Goal: Information Seeking & Learning: Learn about a topic

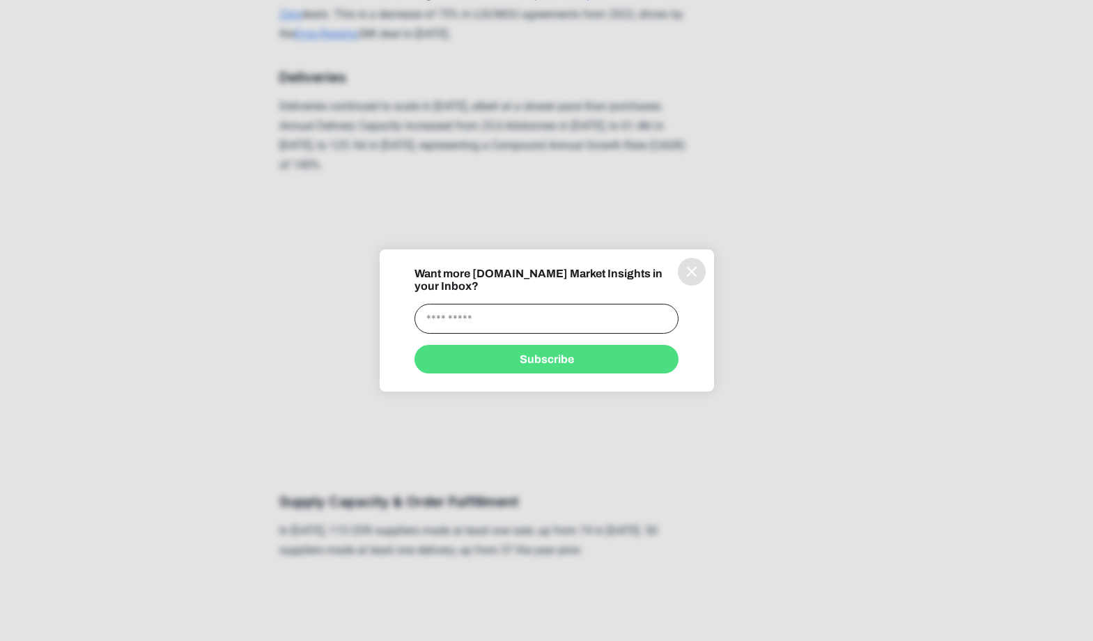
scroll to position [2148, 0]
click at [688, 286] on button "information" at bounding box center [692, 272] width 28 height 28
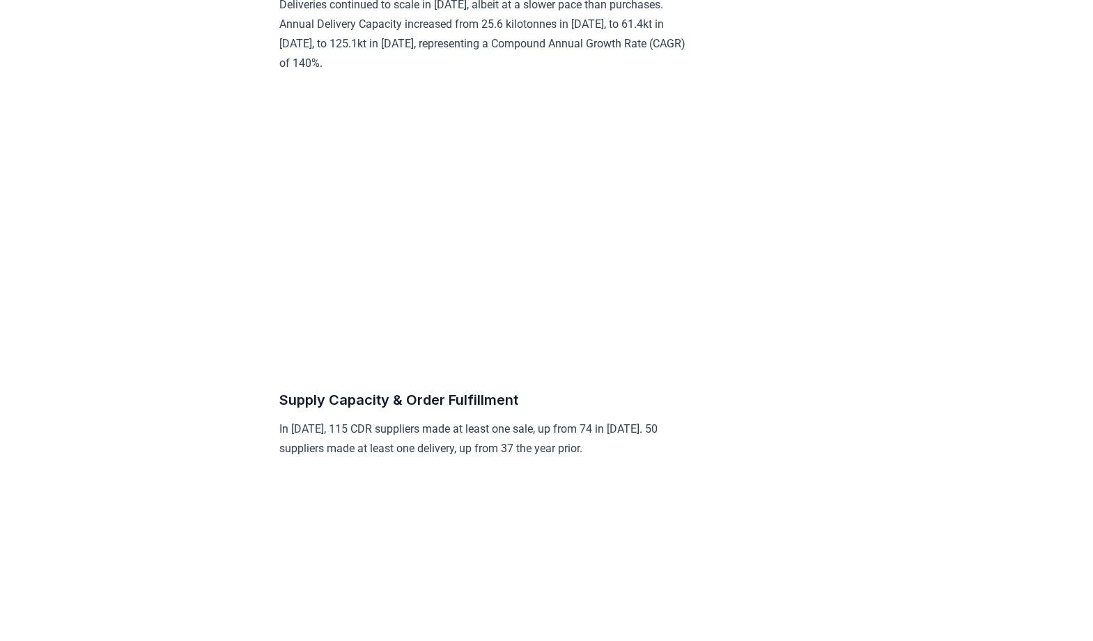
scroll to position [2247, 0]
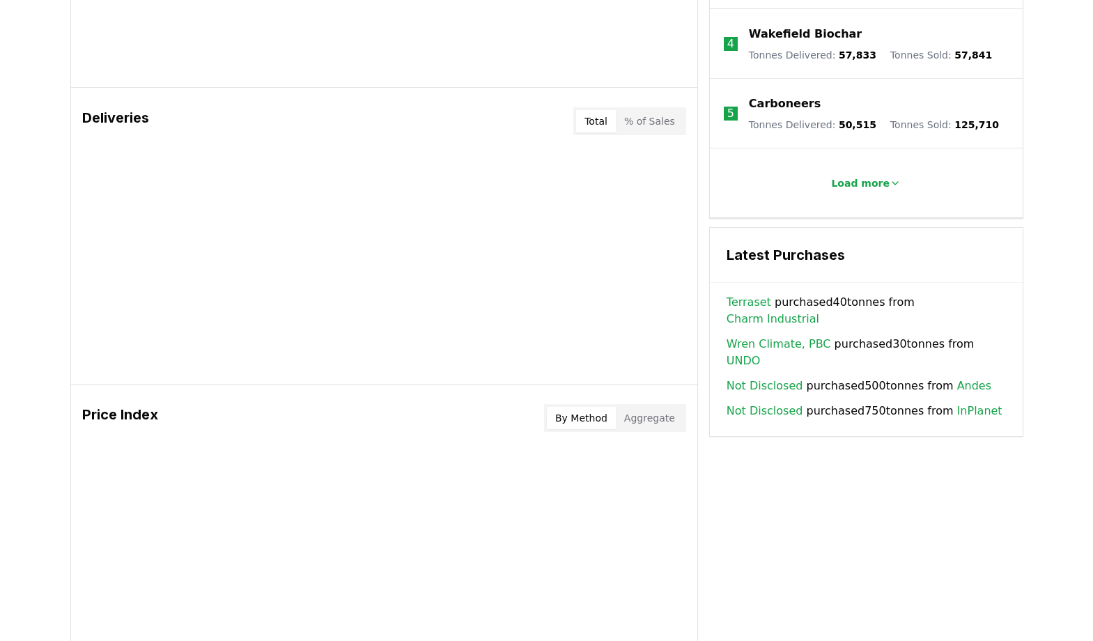
scroll to position [777, 0]
click at [959, 341] on body "CDR . fyi Leaderboards CDR Map Pricing Survey Events Partners About Us Blog Con…" at bounding box center [546, 126] width 1093 height 1806
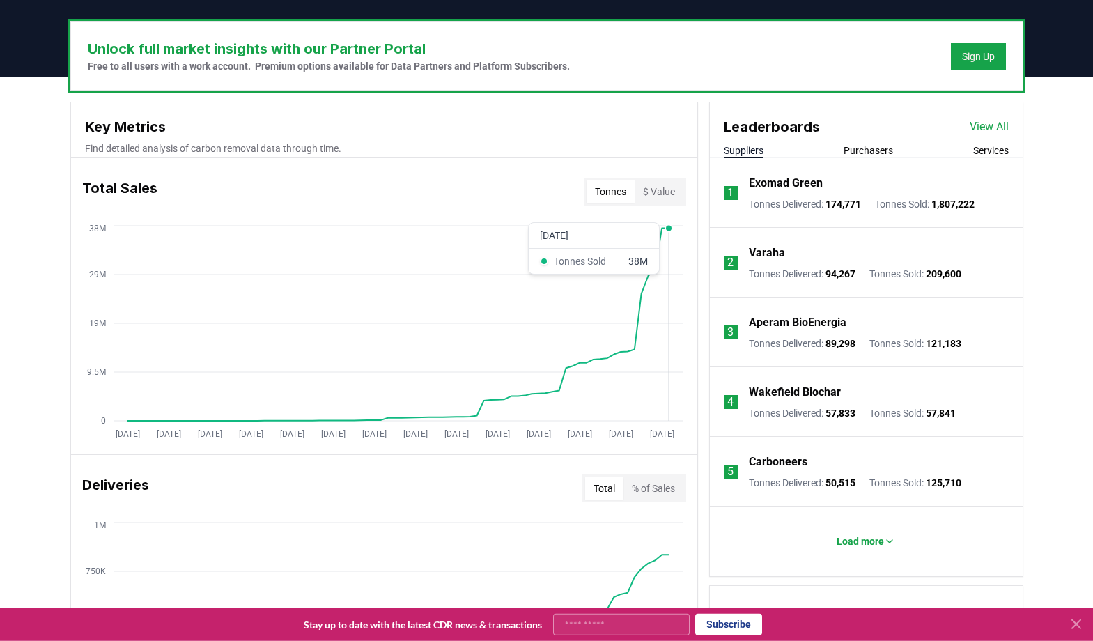
scroll to position [413, 0]
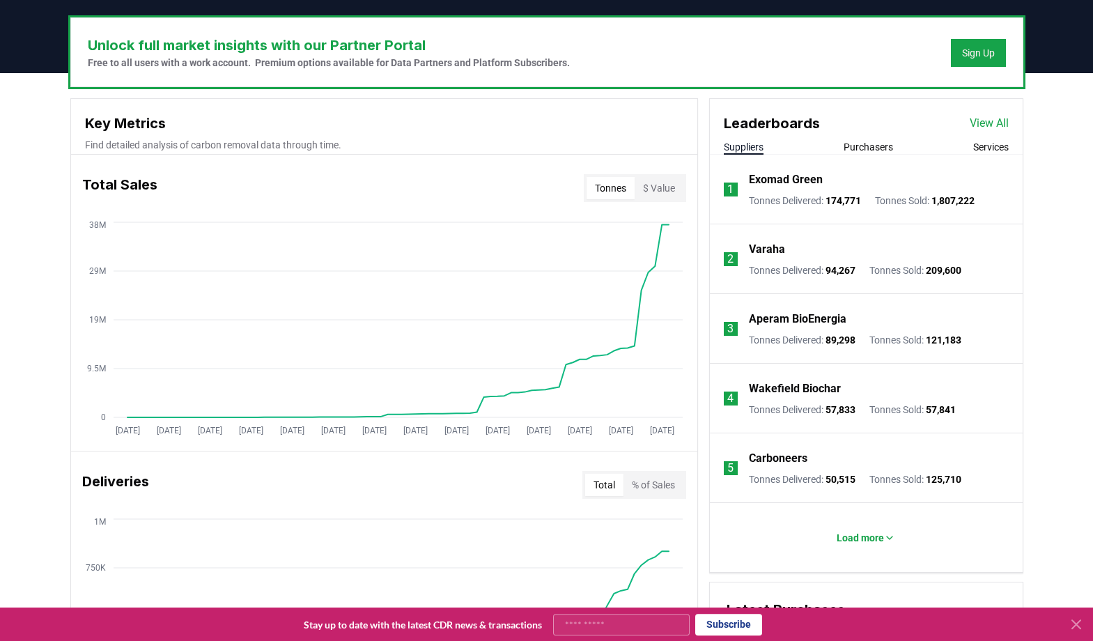
click at [40, 376] on div "Unlock full market insights with our Partner Portal Free to all users with a wo…" at bounding box center [546, 624] width 1093 height 1102
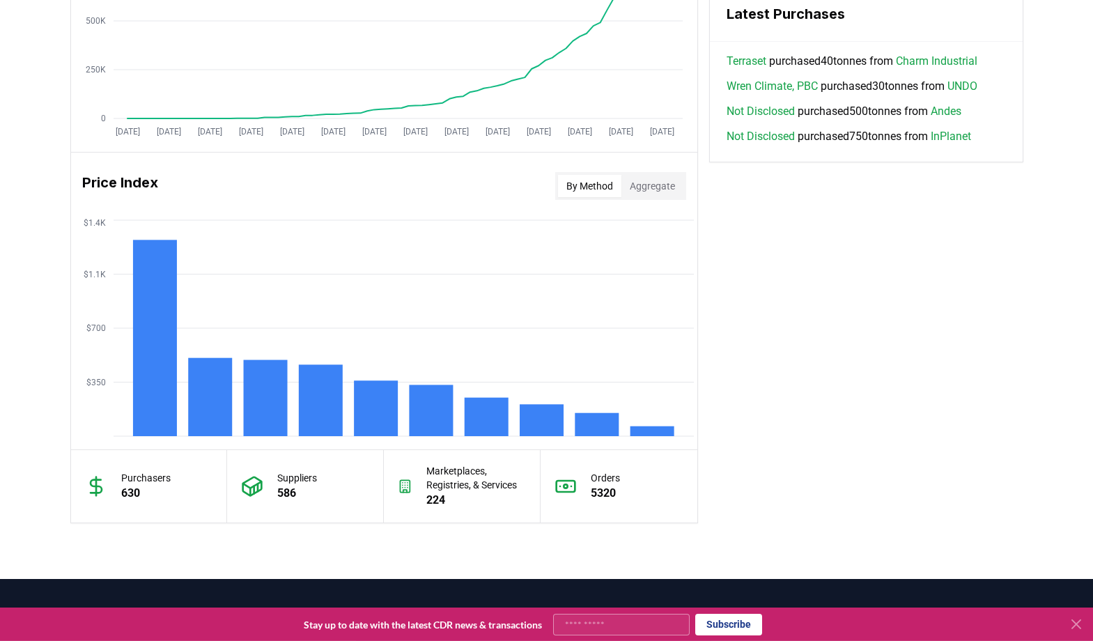
scroll to position [1009, 0]
click at [541, 358] on icon "$350 $700 $1.1K $1.4K" at bounding box center [384, 328] width 627 height 223
drag, startPoint x: 541, startPoint y: 417, endPoint x: 531, endPoint y: 262, distance: 155.7
click at [531, 262] on icon "$350 $700 $1.1K $1.4K" at bounding box center [384, 328] width 627 height 223
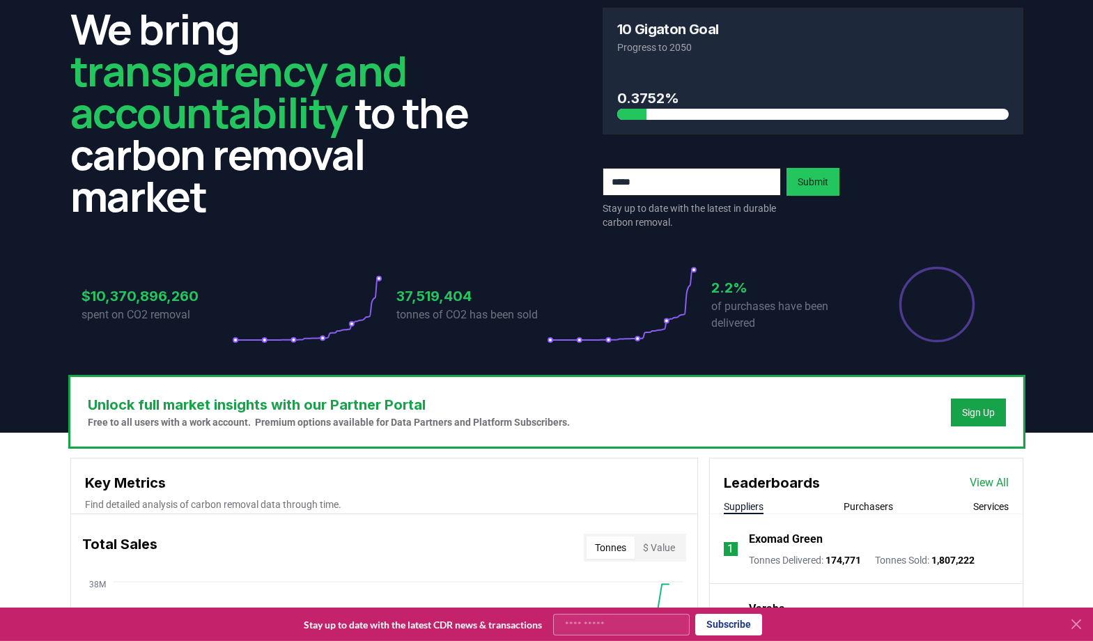
scroll to position [0, 0]
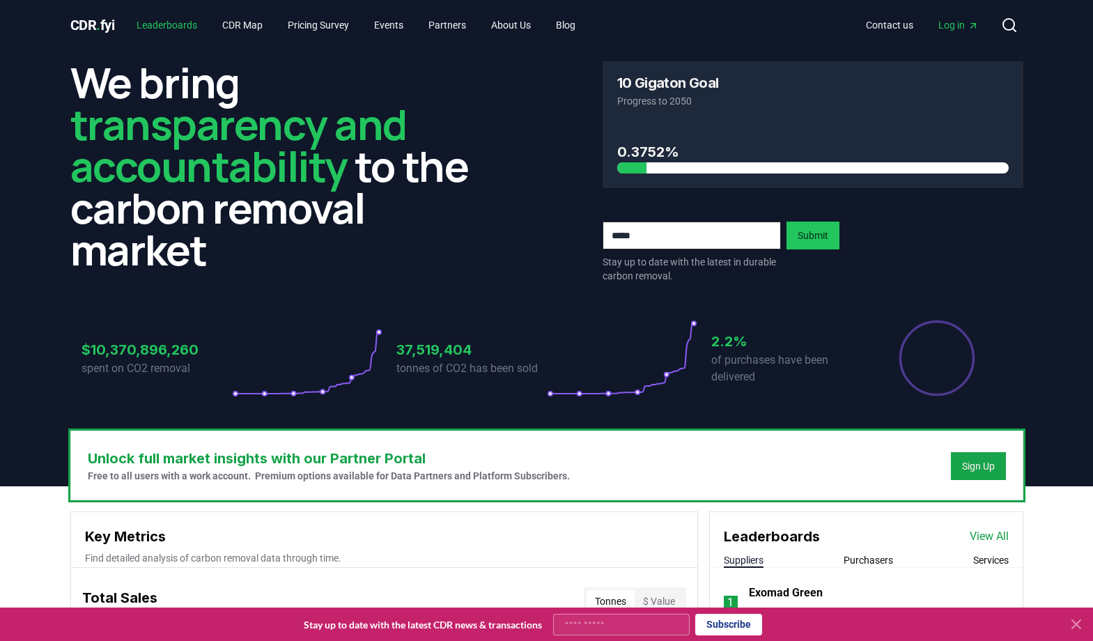
click at [160, 31] on link "Leaderboards" at bounding box center [166, 25] width 83 height 25
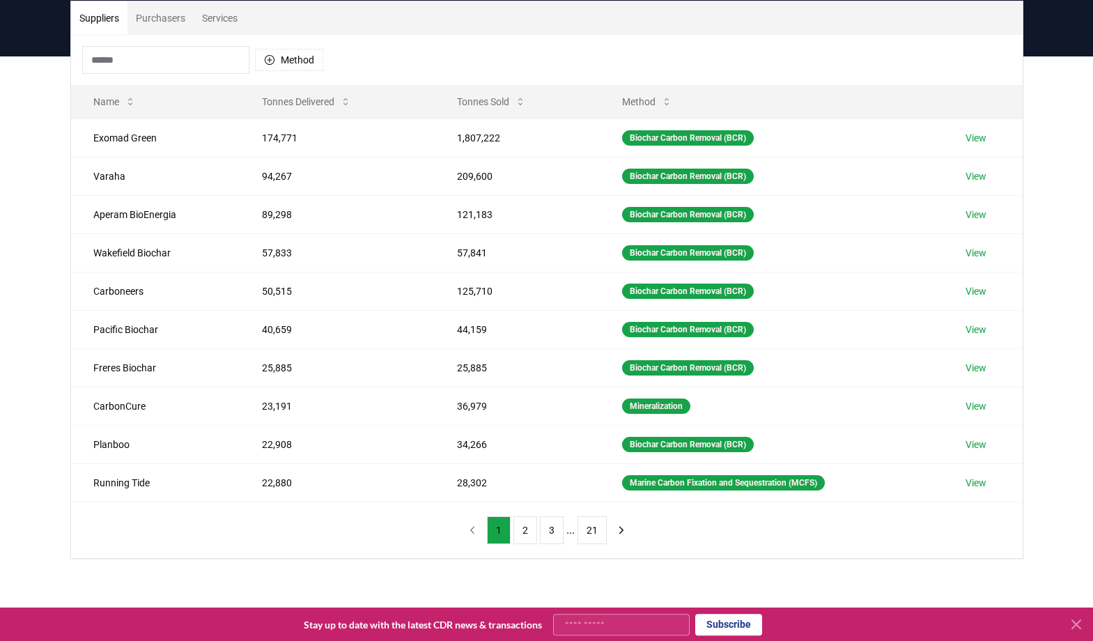
scroll to position [105, 0]
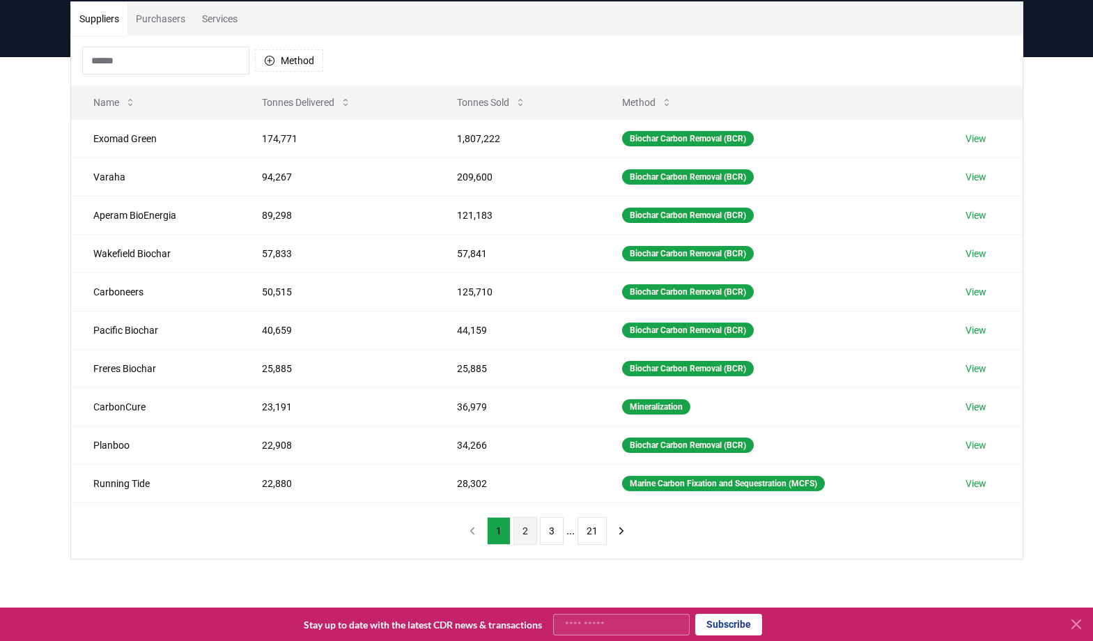
click at [525, 530] on button "2" at bounding box center [526, 531] width 24 height 28
